Goal: Task Accomplishment & Management: Use online tool/utility

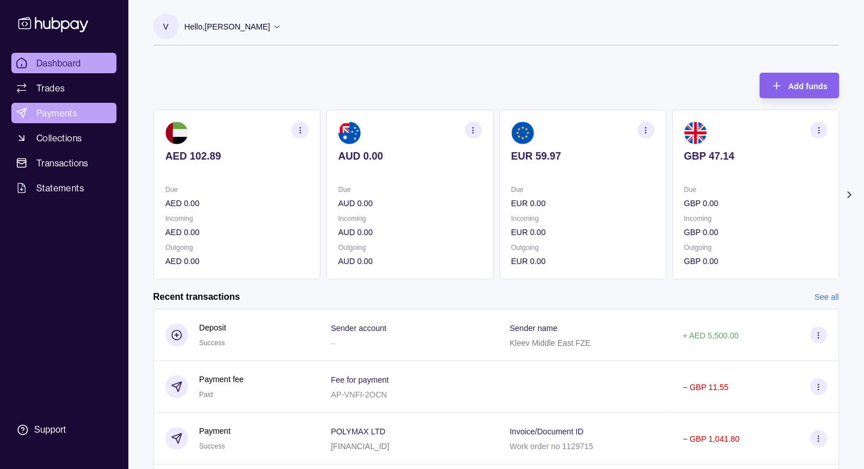
click at [49, 119] on span "Payments" at bounding box center [56, 113] width 41 height 14
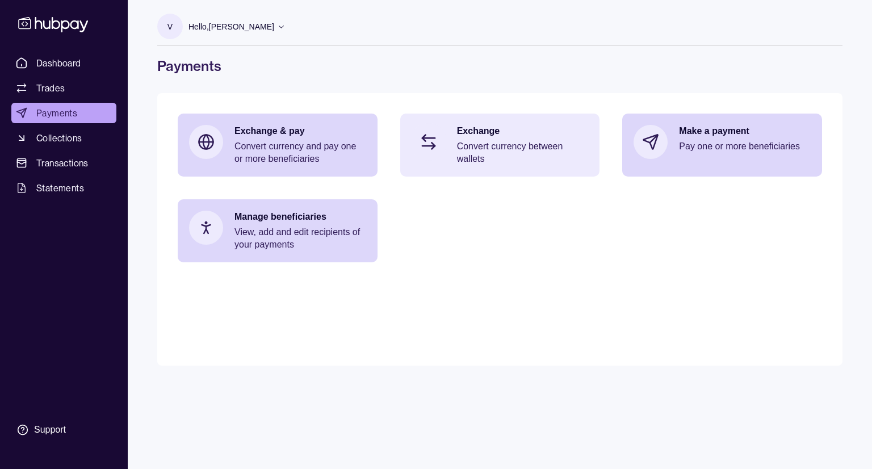
click at [503, 163] on p "Convert currency between wallets" at bounding box center [523, 152] width 132 height 25
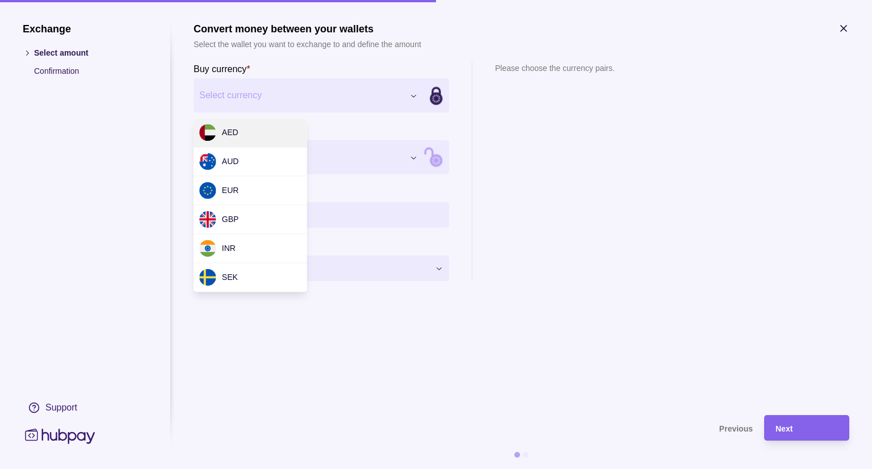
click at [353, 469] on div "Exchange Select amount Confirmation Support Convert money between your wallets …" at bounding box center [436, 469] width 872 height 0
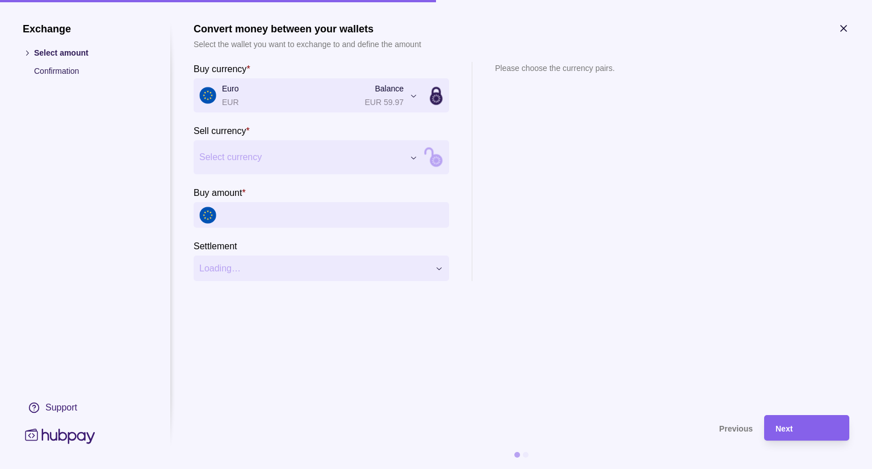
click at [259, 469] on div "Exchange Select amount Confirmation Support Convert money between your wallets …" at bounding box center [436, 469] width 872 height 0
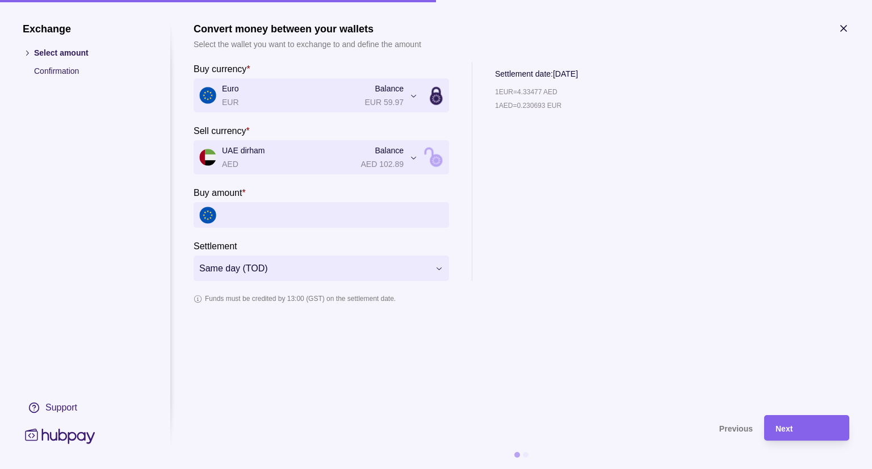
click at [845, 30] on icon "button" at bounding box center [844, 29] width 6 height 6
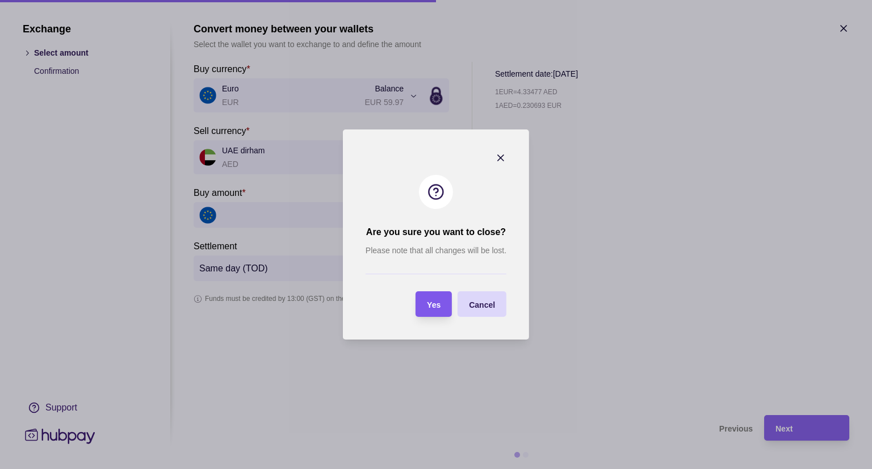
click at [437, 306] on span "Yes" at bounding box center [434, 304] width 14 height 9
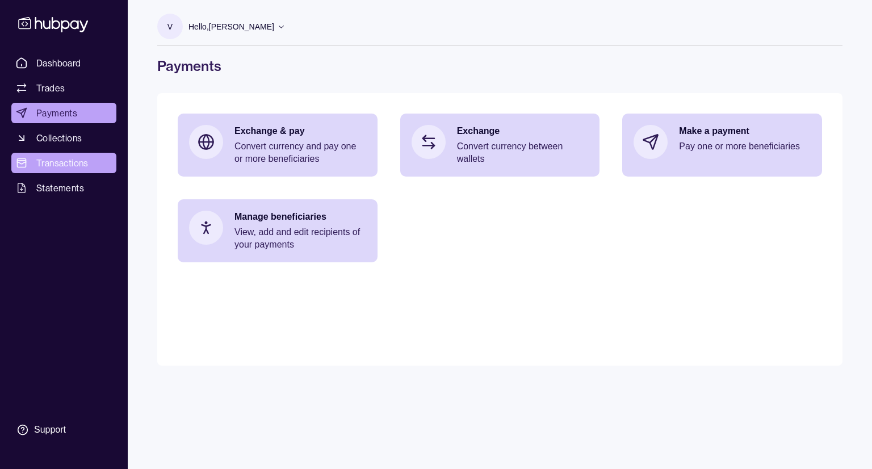
click at [76, 156] on span "Transactions" at bounding box center [62, 163] width 52 height 14
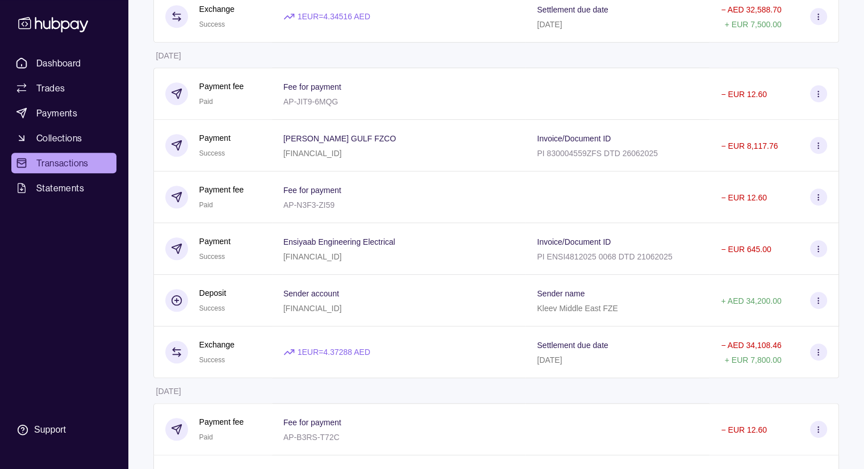
scroll to position [568, 0]
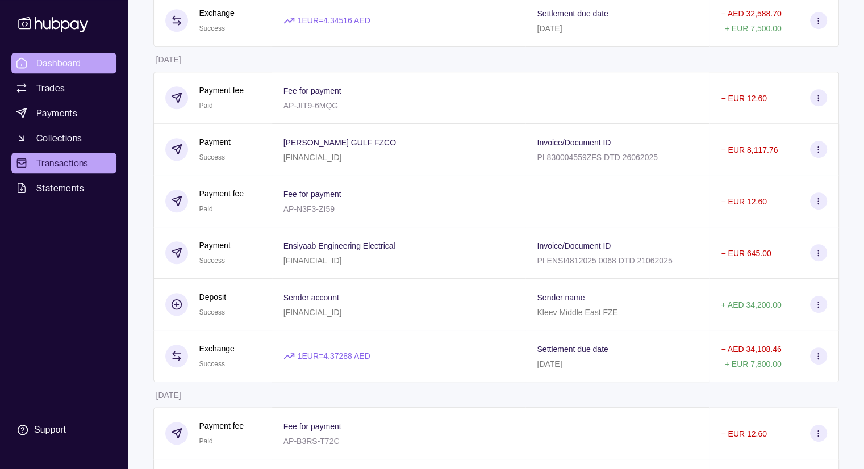
click at [61, 62] on span "Dashboard" at bounding box center [58, 63] width 45 height 14
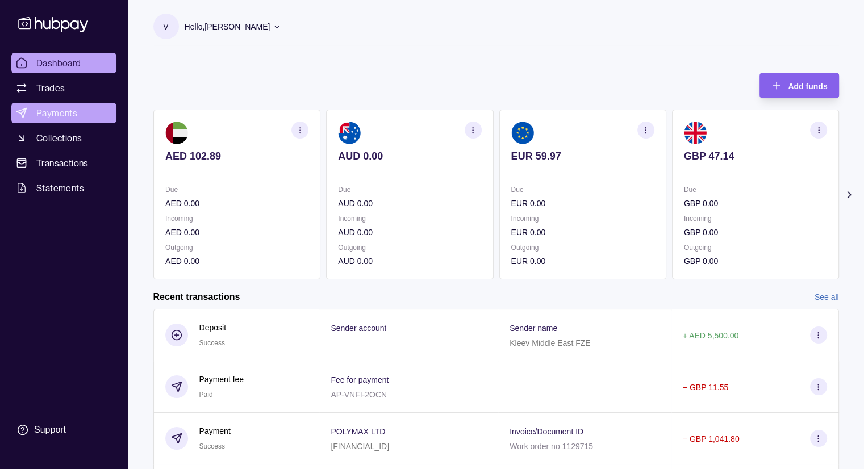
click at [61, 116] on span "Payments" at bounding box center [56, 113] width 41 height 14
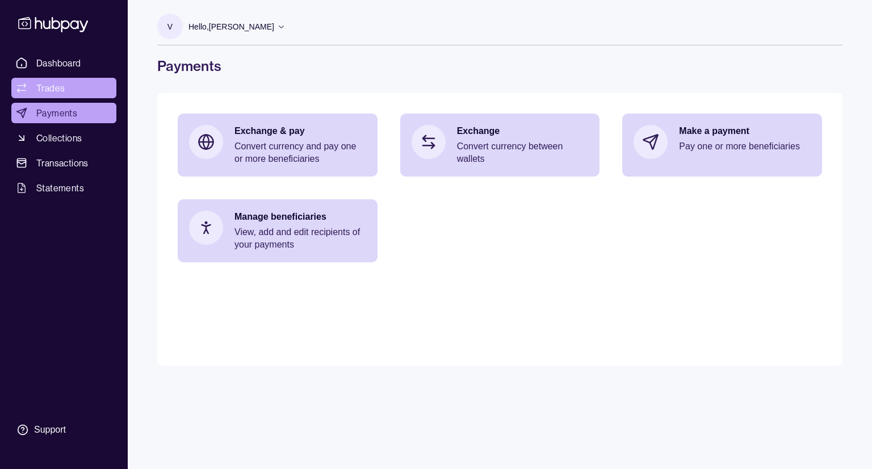
click at [53, 85] on span "Trades" at bounding box center [50, 88] width 28 height 14
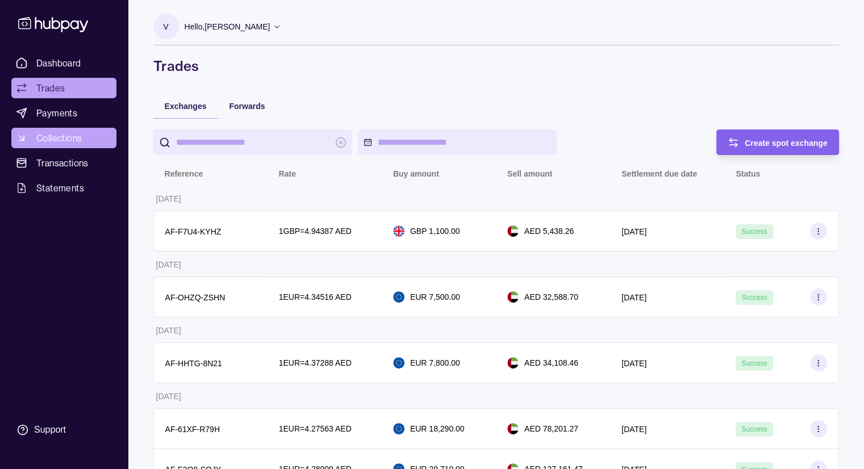
click at [60, 136] on span "Collections" at bounding box center [58, 138] width 45 height 14
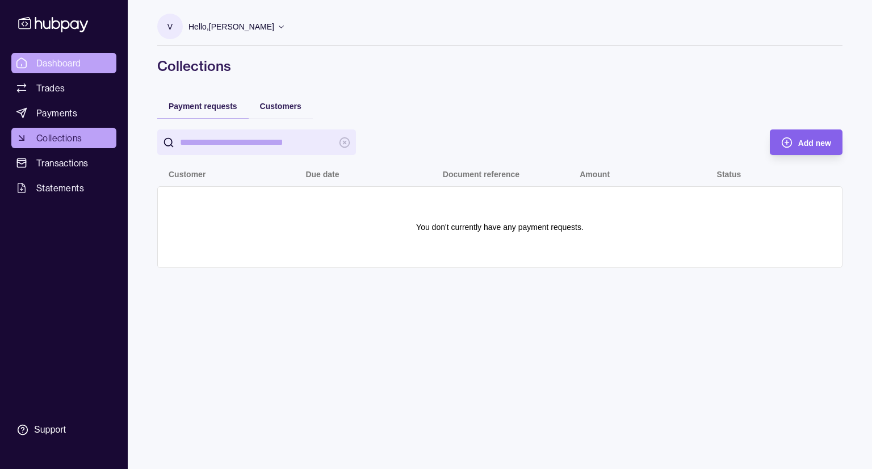
click at [53, 62] on span "Dashboard" at bounding box center [58, 63] width 45 height 14
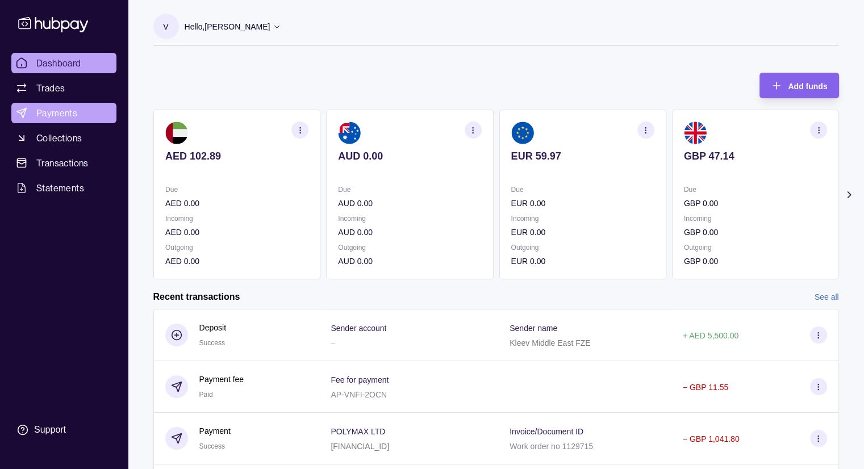
click at [56, 120] on link "Payments" at bounding box center [63, 113] width 105 height 20
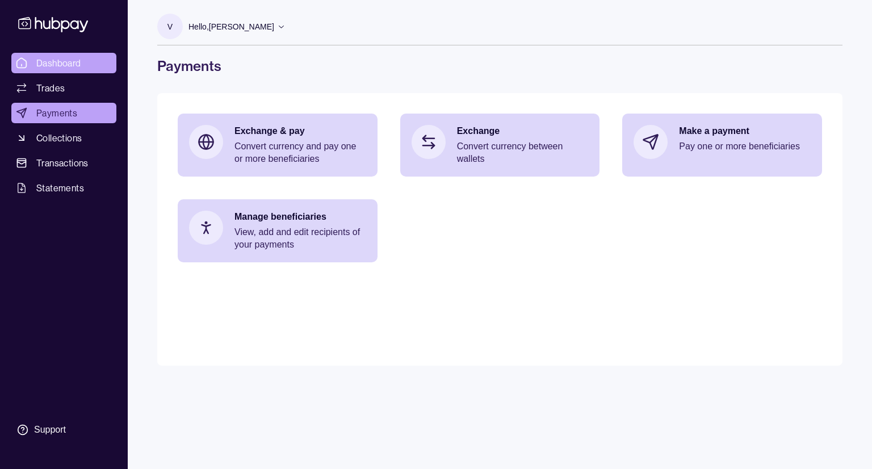
click at [44, 60] on span "Dashboard" at bounding box center [58, 63] width 45 height 14
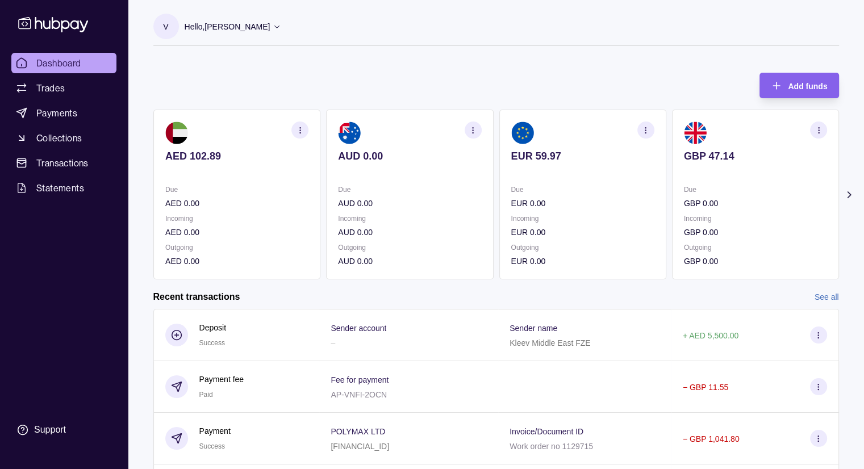
click at [849, 195] on icon at bounding box center [848, 195] width 3 height 6
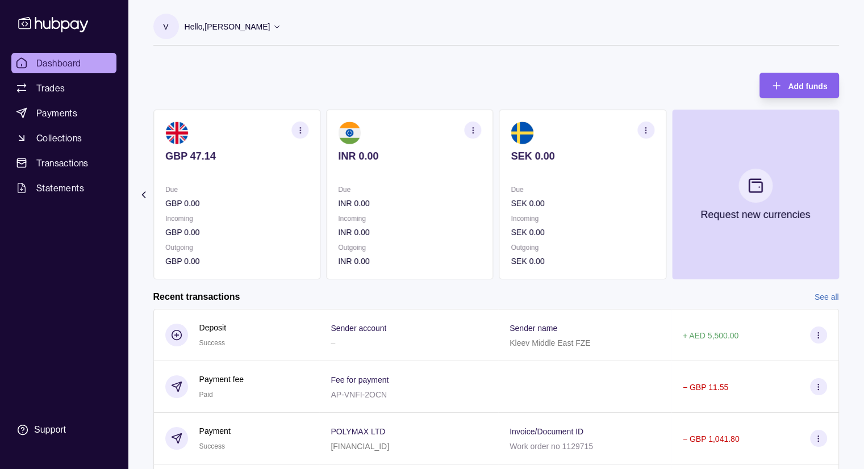
click at [849, 195] on section "Add funds AED 102.89 Due AED 0.00 Incoming AED 0.00 Outgoing AED 0.00 AUD 0.00 …" at bounding box center [496, 325] width 731 height 529
click at [44, 144] on span "Collections" at bounding box center [58, 138] width 45 height 14
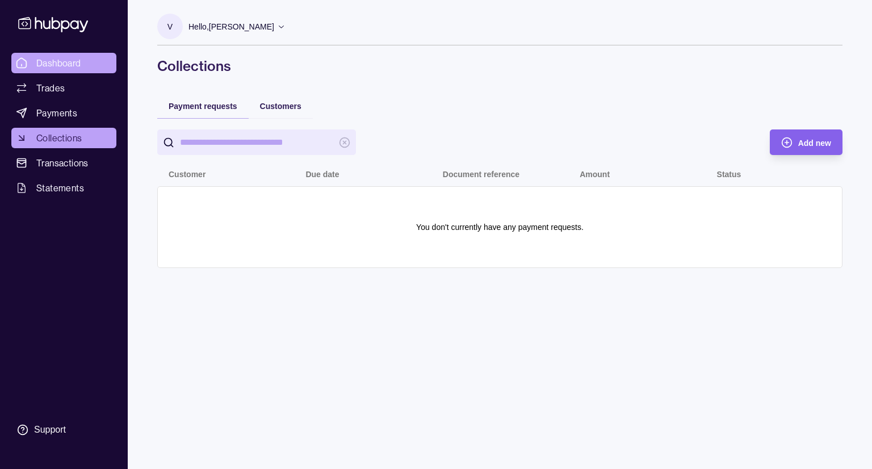
click at [80, 65] on span "Dashboard" at bounding box center [58, 63] width 45 height 14
